Goal: Information Seeking & Learning: Learn about a topic

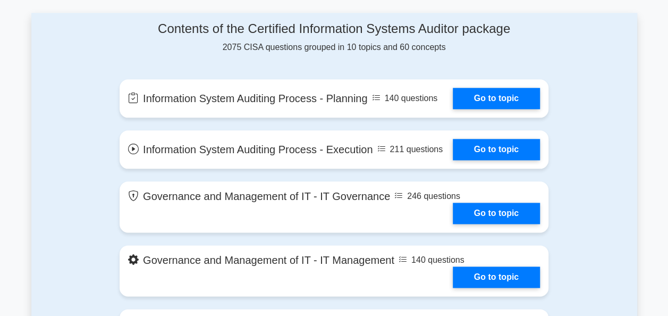
scroll to position [577, 0]
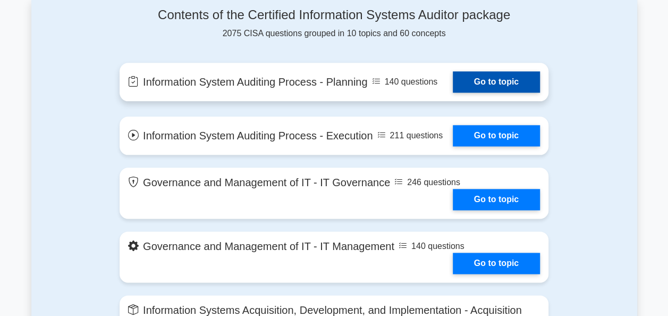
click at [504, 88] on link "Go to topic" at bounding box center [496, 81] width 87 height 21
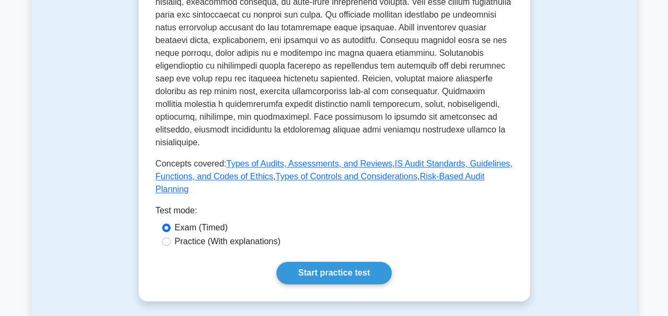
scroll to position [542, 0]
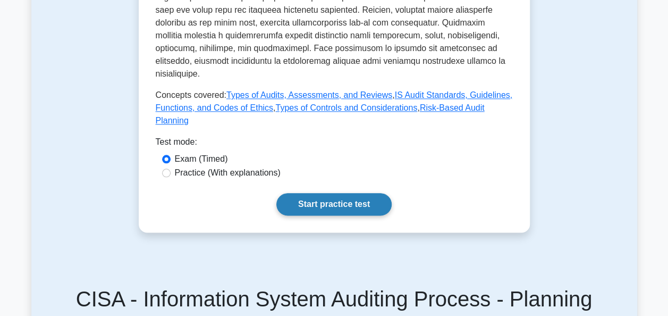
click at [296, 193] on link "Start practice test" at bounding box center [333, 204] width 115 height 22
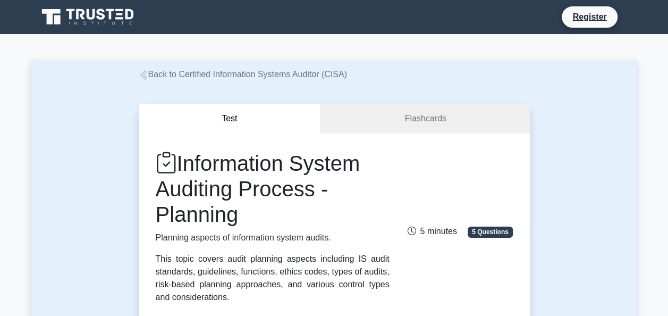
scroll to position [21, 0]
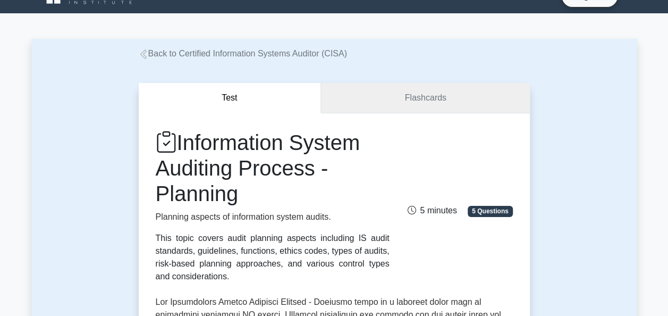
click at [403, 98] on link "Flashcards" at bounding box center [425, 98] width 208 height 30
